Goal: Transaction & Acquisition: Purchase product/service

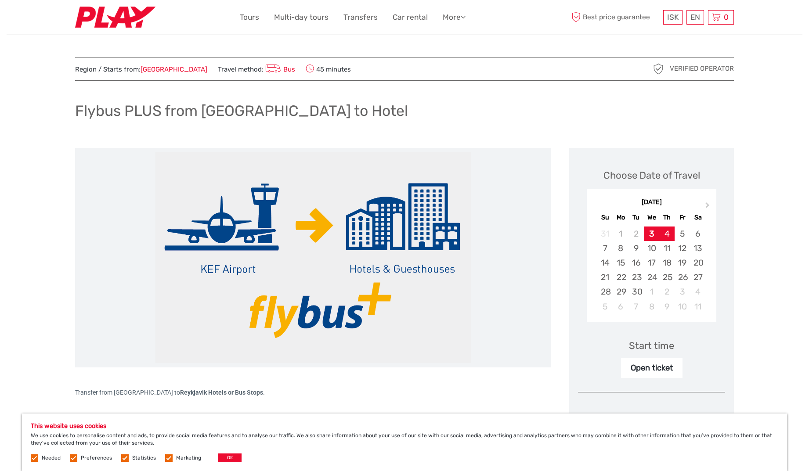
click at [669, 233] on div "4" at bounding box center [666, 233] width 15 height 14
click at [661, 367] on div "Open ticket" at bounding box center [651, 368] width 61 height 20
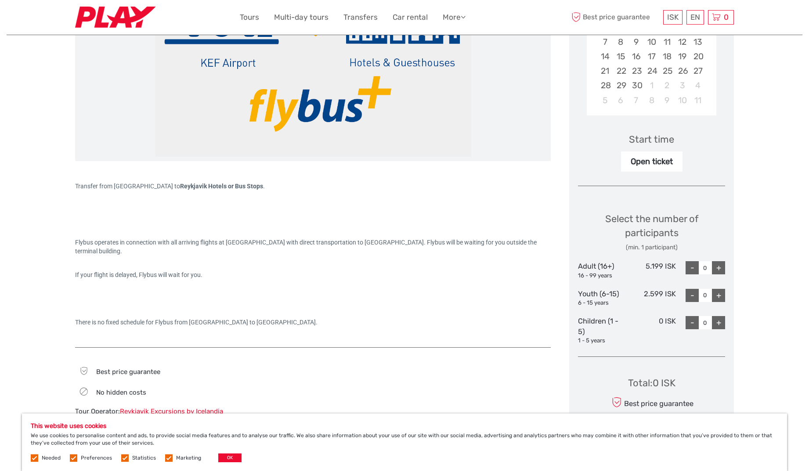
scroll to position [208, 0]
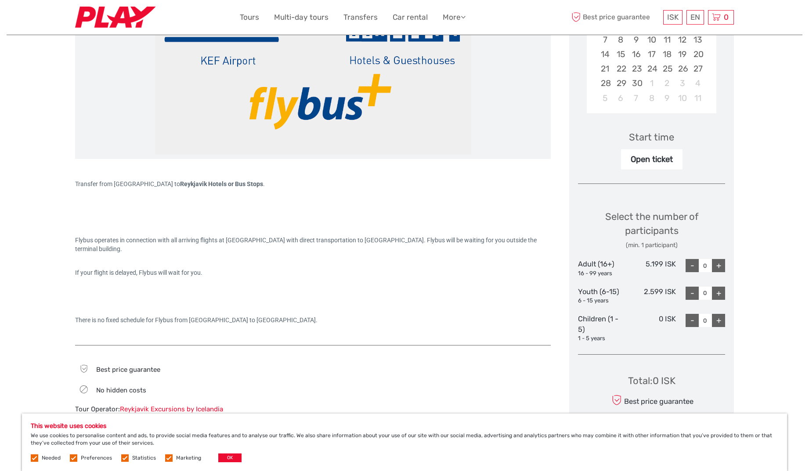
click at [721, 260] on div "+" at bounding box center [718, 265] width 13 height 13
type input "1"
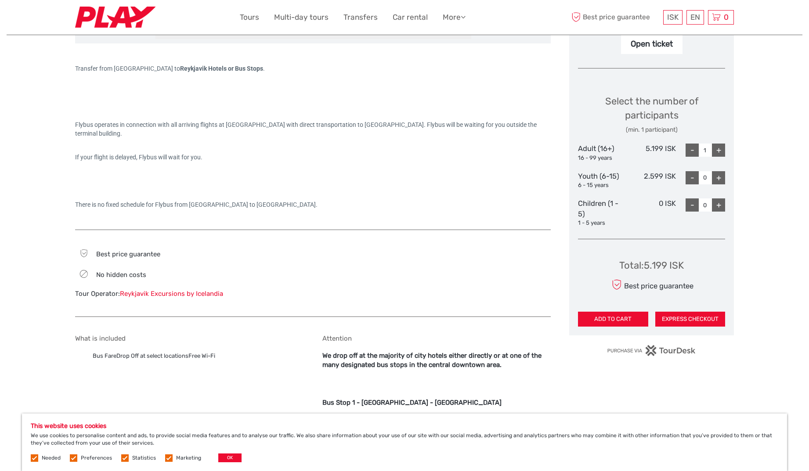
scroll to position [325, 0]
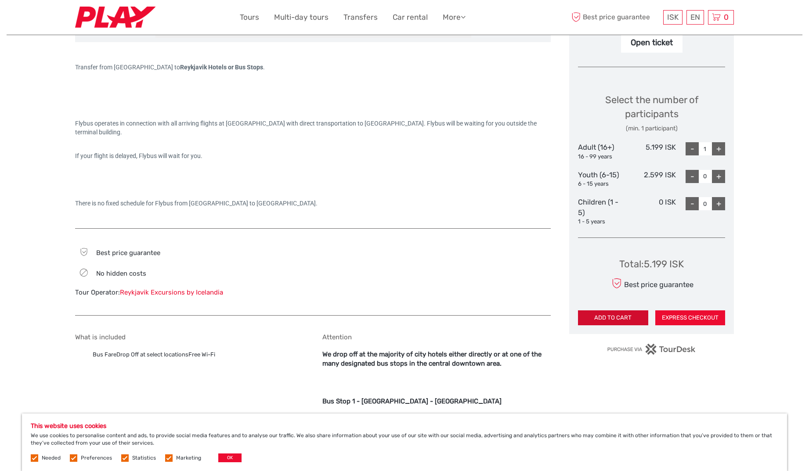
click at [637, 313] on button "ADD TO CART" at bounding box center [613, 317] width 70 height 15
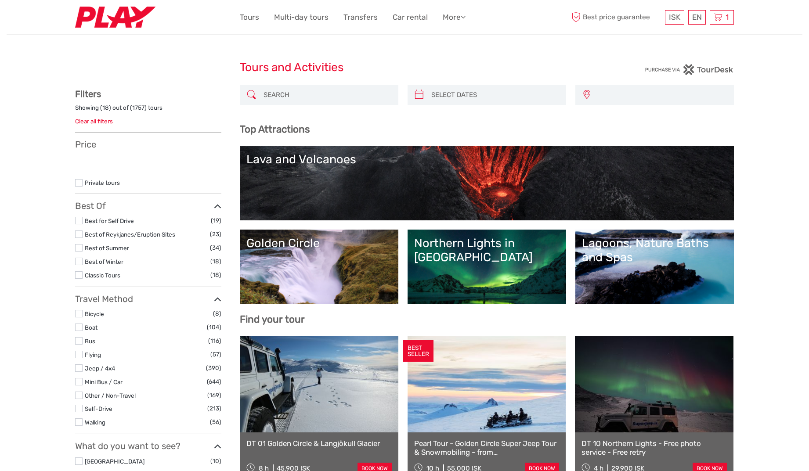
select select
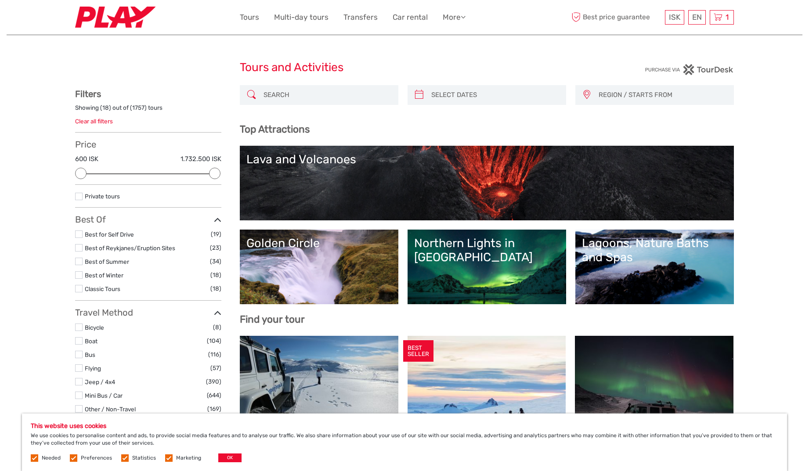
scroll to position [0, 0]
click at [724, 18] on span "1" at bounding box center [727, 17] width 6 height 9
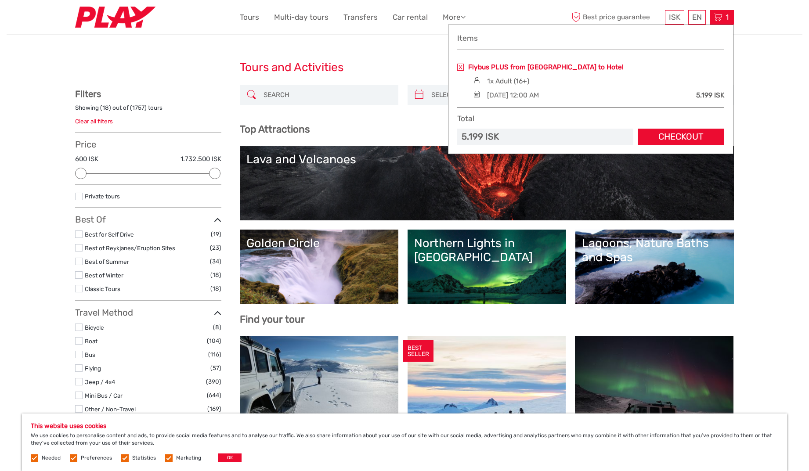
click at [486, 70] on link "Flybus PLUS from Keflavik Airport to Hotel" at bounding box center [545, 67] width 155 height 10
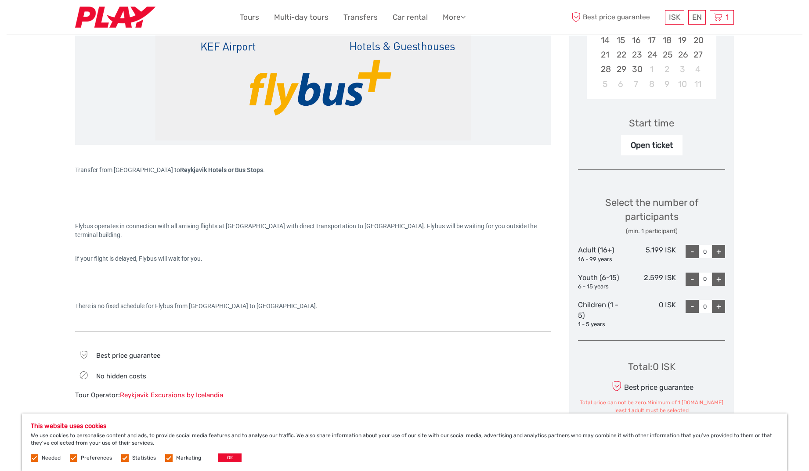
scroll to position [231, 0]
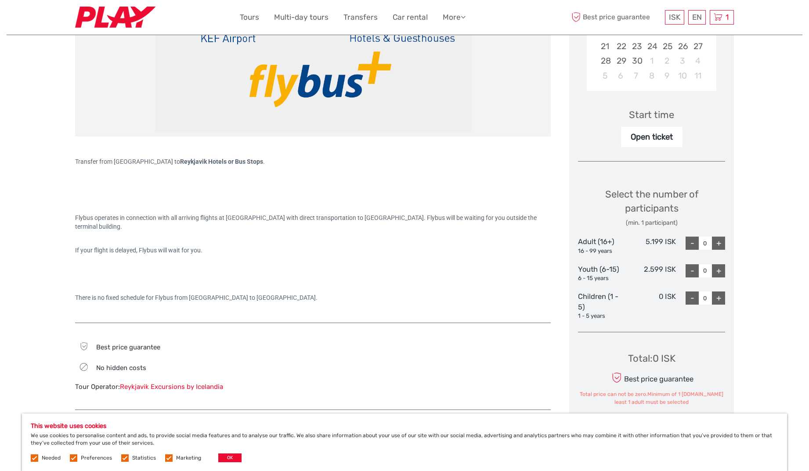
click at [650, 111] on div "Start time" at bounding box center [651, 115] width 45 height 14
click at [647, 141] on div "Open ticket" at bounding box center [651, 137] width 61 height 20
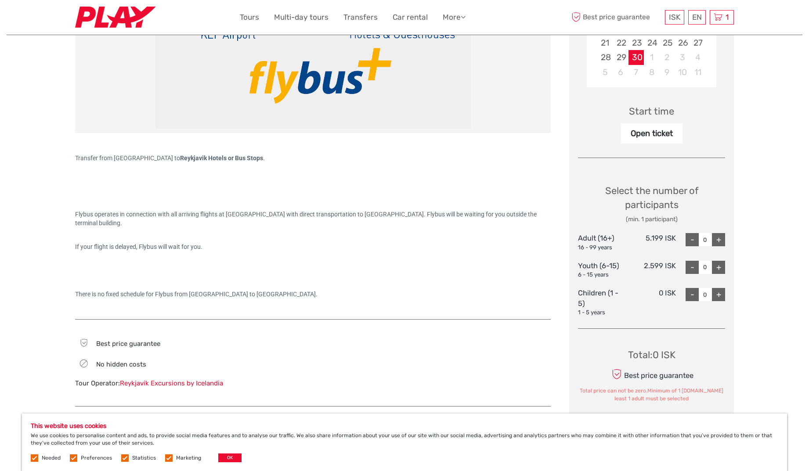
click at [635, 58] on div "30" at bounding box center [635, 57] width 15 height 14
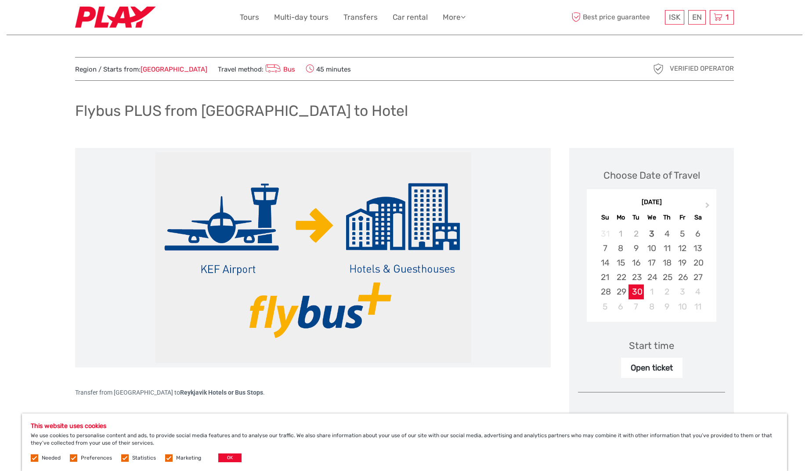
scroll to position [0, 0]
click at [661, 232] on div "4" at bounding box center [666, 233] width 15 height 14
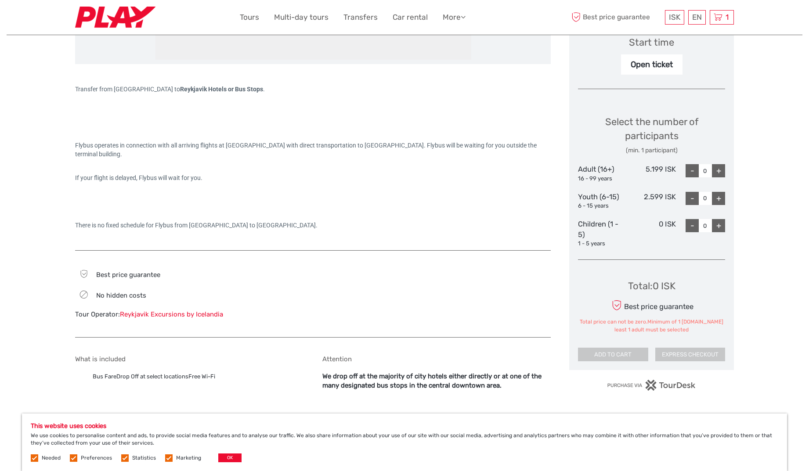
scroll to position [302, 0]
click at [719, 171] on div "+" at bounding box center [718, 171] width 13 height 13
type input "1"
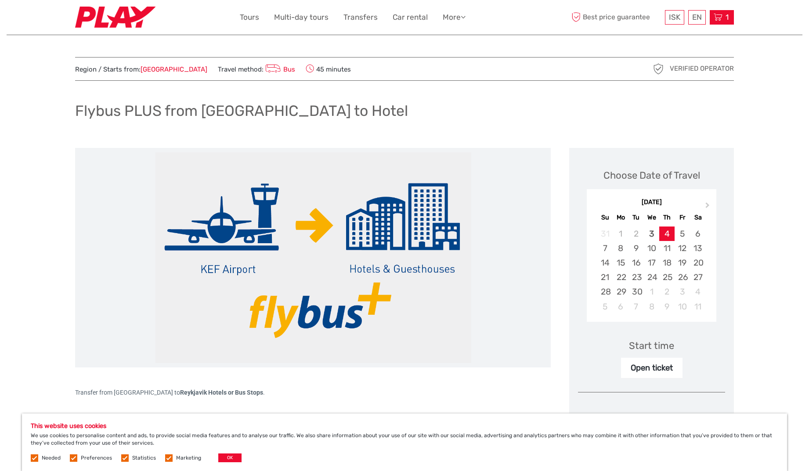
scroll to position [0, 0]
click at [730, 15] on div "1 Items Flybus PLUS from Keflavik Airport to Hotel 1x Adult (16+) Thursday, 04 …" at bounding box center [721, 17] width 24 height 14
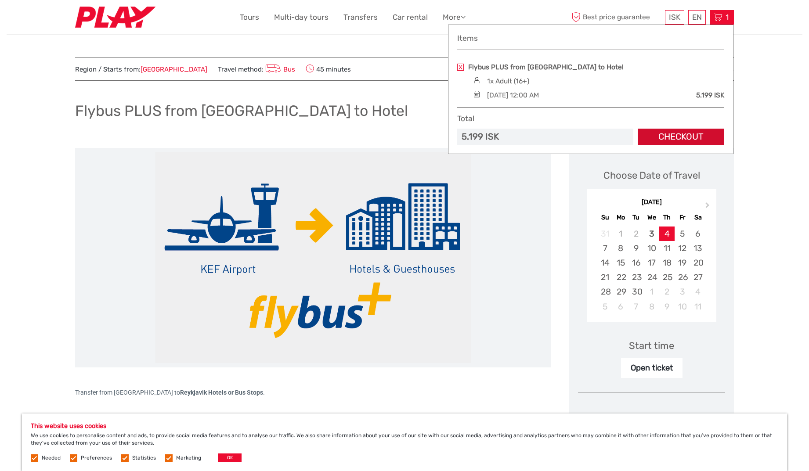
click at [672, 132] on link "Checkout" at bounding box center [680, 137] width 86 height 16
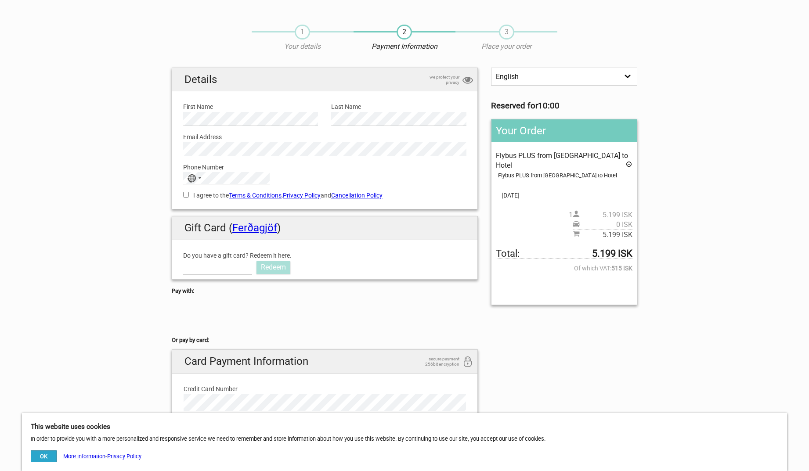
click at [202, 129] on div "Email Address Please provide us with a valid email address." at bounding box center [324, 141] width 296 height 30
click at [199, 179] on div "No country selected" at bounding box center [193, 178] width 20 height 11
type input "fra"
drag, startPoint x: 201, startPoint y: 203, endPoint x: 218, endPoint y: 197, distance: 17.9
click at [201, 203] on span "France" at bounding box center [228, 207] width 59 height 10
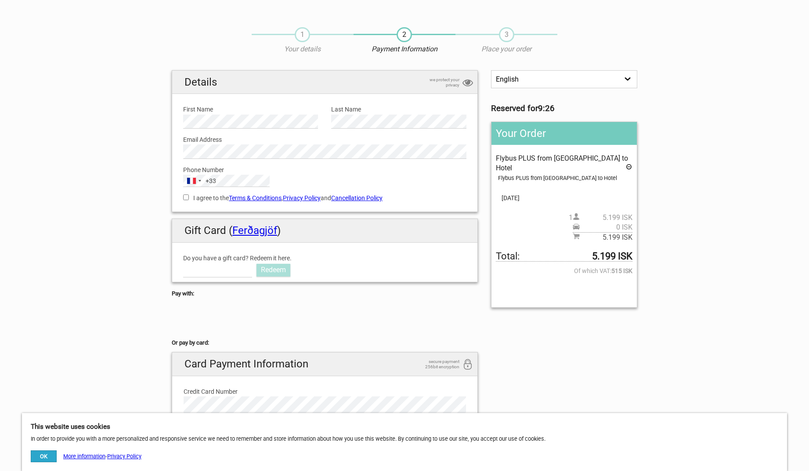
click at [185, 195] on input "I agree to the Terms & Conditions , Privacy Policy and Cancellation Policy" at bounding box center [186, 197] width 6 height 6
checkbox input "true"
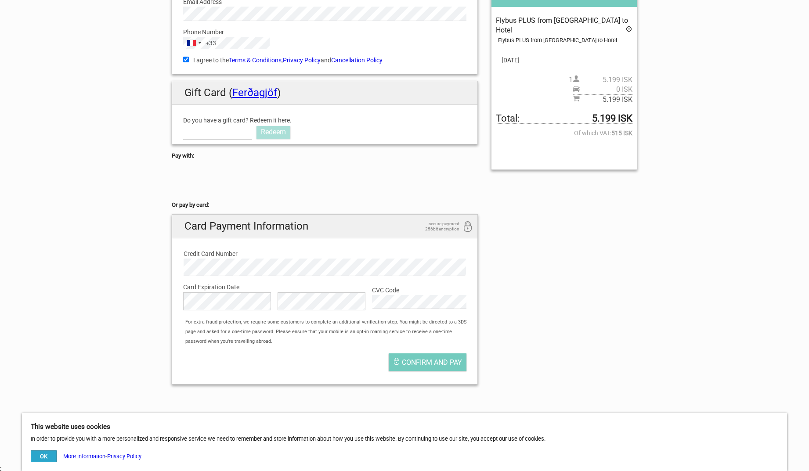
scroll to position [146, 0]
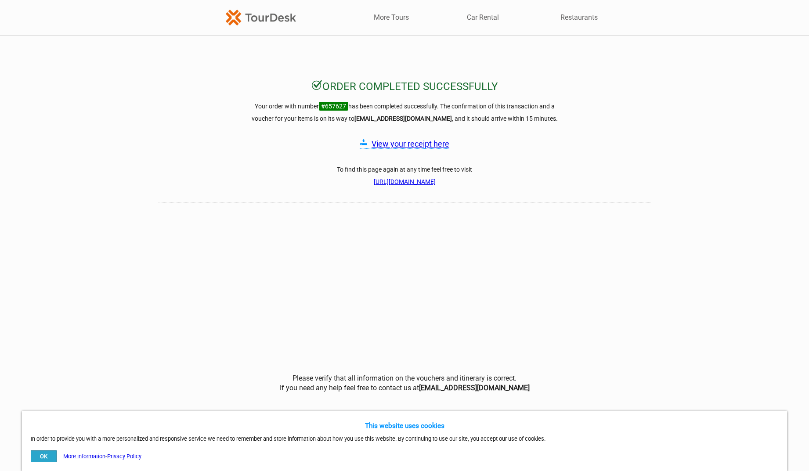
click at [379, 141] on link "View your receipt here" at bounding box center [410, 143] width 78 height 9
